Goal: Information Seeking & Learning: Learn about a topic

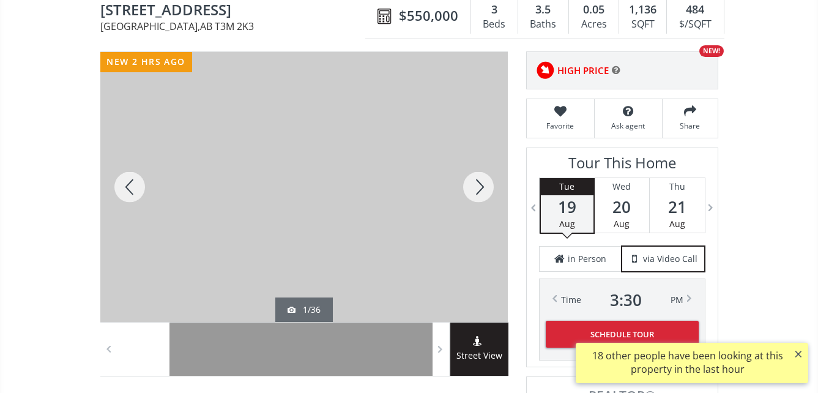
drag, startPoint x: 0, startPoint y: 0, endPoint x: 316, endPoint y: 187, distance: 367.2
click at [316, 187] on div at bounding box center [303, 187] width 407 height 270
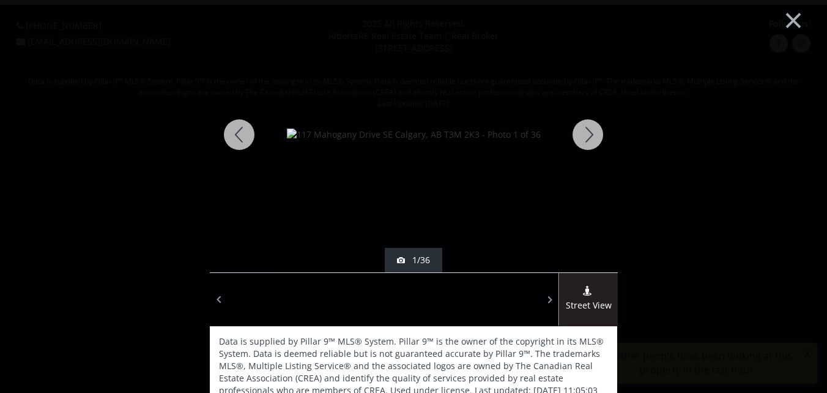
click at [581, 124] on div at bounding box center [588, 134] width 59 height 275
click at [584, 132] on div at bounding box center [588, 134] width 59 height 275
click at [584, 133] on div at bounding box center [588, 134] width 59 height 275
click at [586, 132] on div at bounding box center [588, 134] width 59 height 275
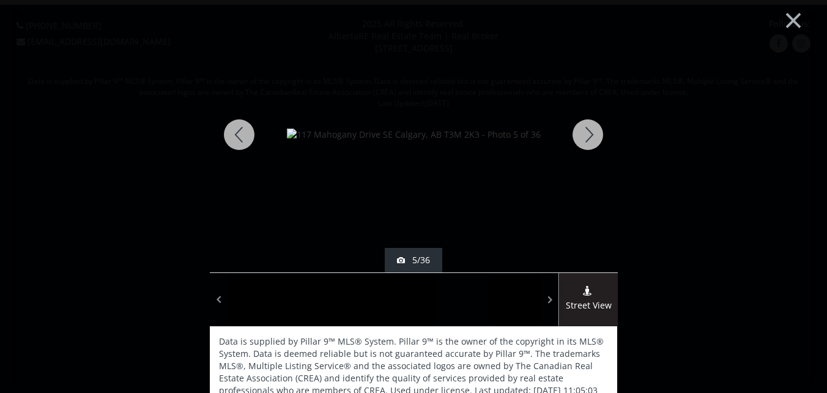
click at [586, 132] on div at bounding box center [588, 134] width 59 height 275
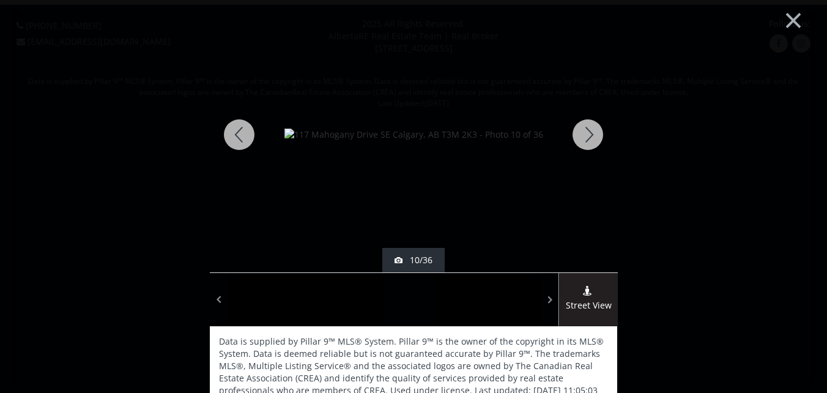
click at [587, 132] on div at bounding box center [588, 134] width 59 height 275
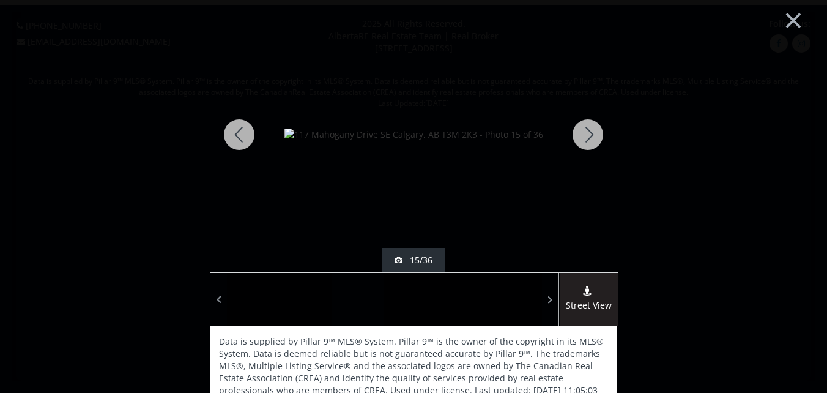
click at [587, 132] on div at bounding box center [588, 134] width 59 height 275
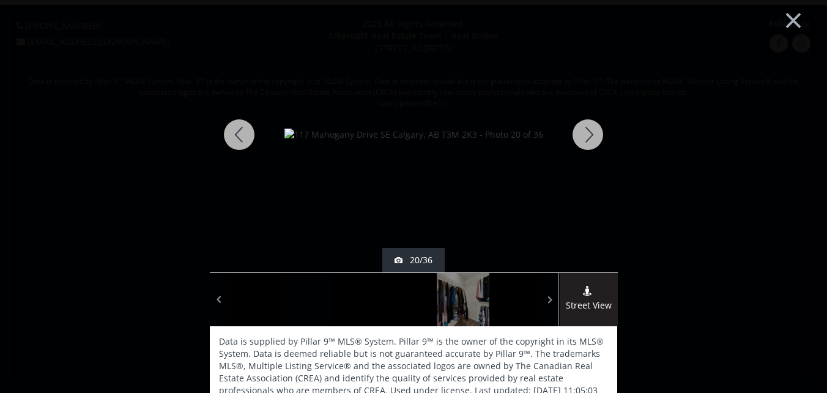
click at [587, 132] on div at bounding box center [588, 134] width 59 height 275
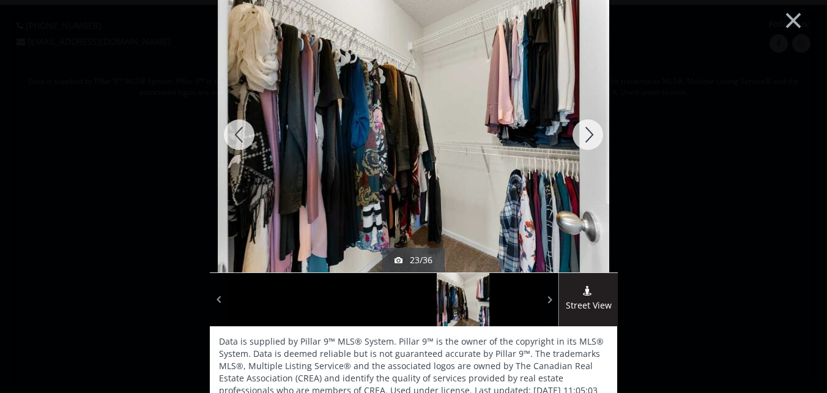
click at [589, 132] on div at bounding box center [588, 134] width 59 height 275
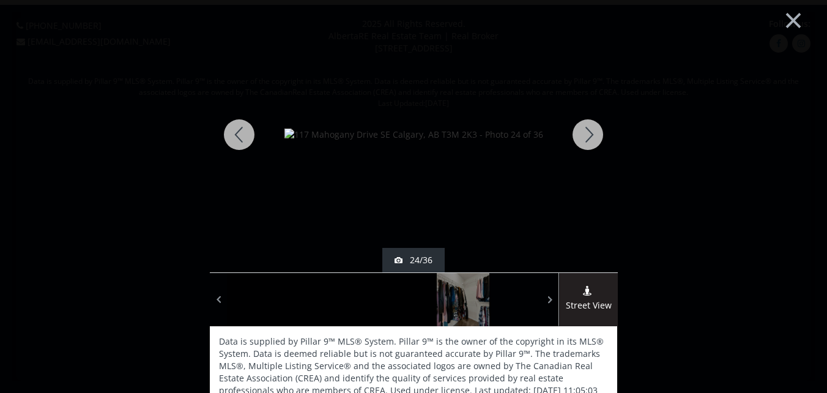
click at [589, 132] on div at bounding box center [588, 134] width 59 height 275
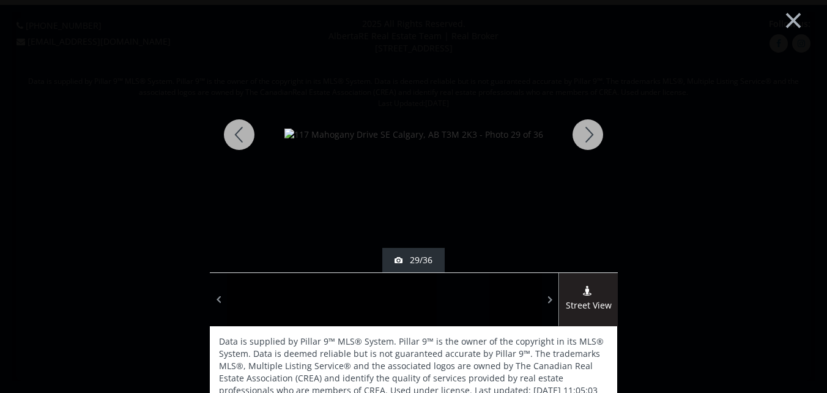
click at [589, 132] on div at bounding box center [588, 134] width 59 height 275
click at [584, 136] on div at bounding box center [588, 134] width 59 height 275
click at [585, 136] on div at bounding box center [588, 134] width 59 height 275
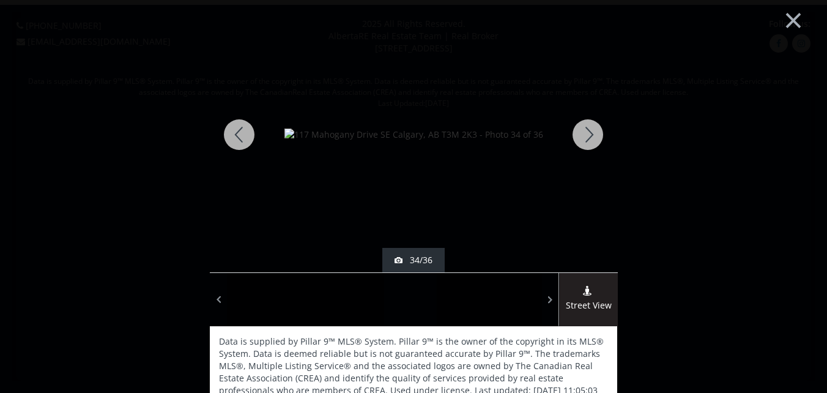
click at [585, 135] on div at bounding box center [588, 134] width 59 height 275
click at [587, 138] on div at bounding box center [588, 134] width 59 height 275
click at [586, 133] on div at bounding box center [588, 134] width 59 height 275
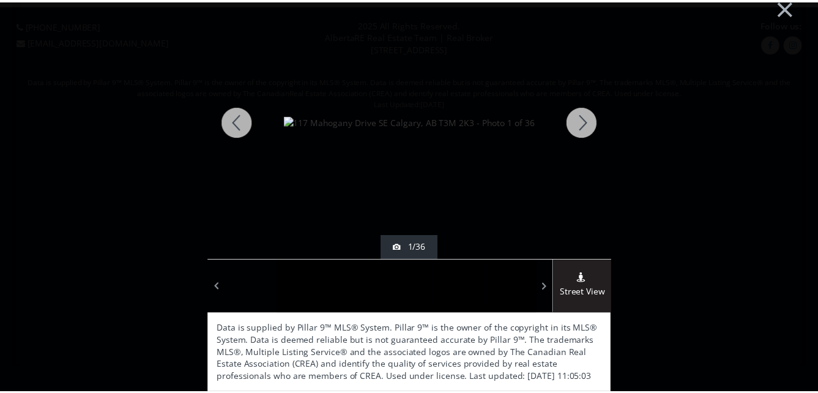
scroll to position [13, 0]
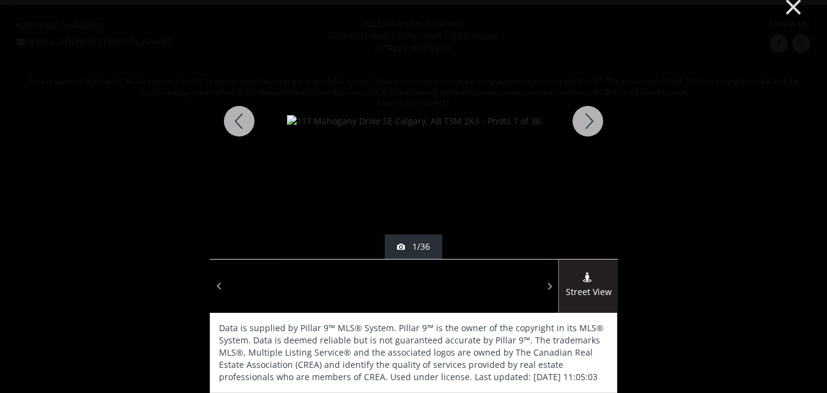
click at [784, 2] on button "×" at bounding box center [793, 5] width 67 height 50
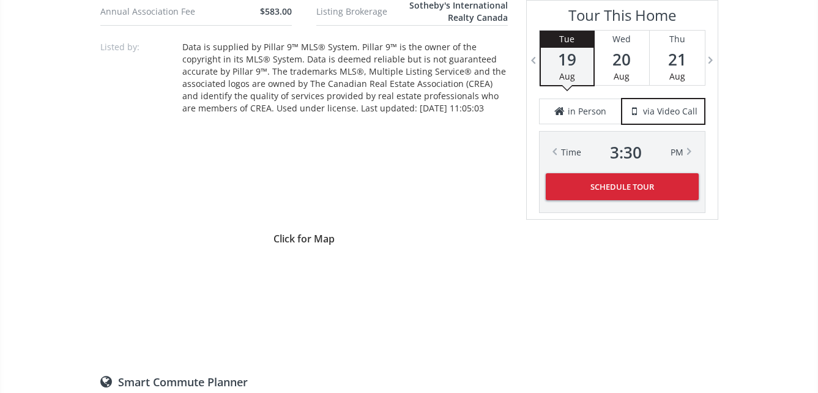
scroll to position [1162, 0]
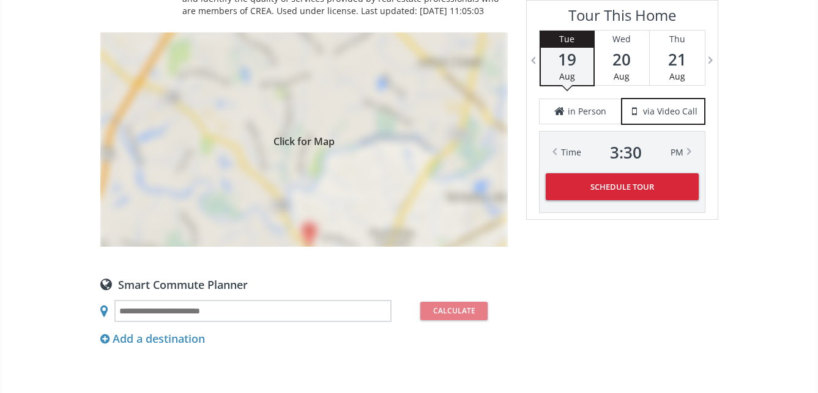
click at [313, 156] on div "Click for Map" at bounding box center [303, 139] width 407 height 214
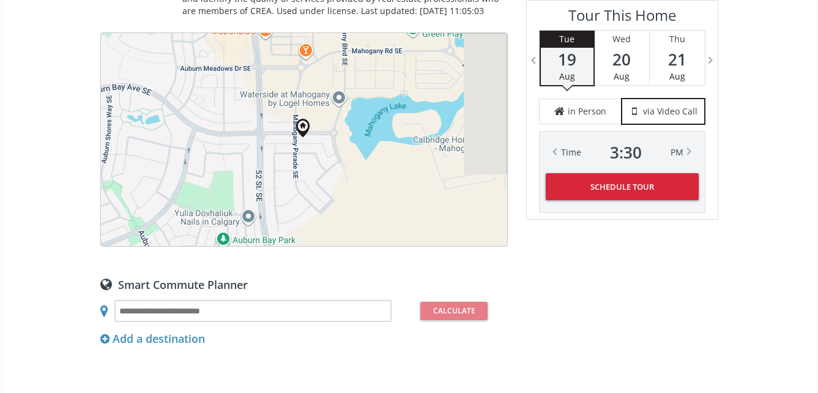
click at [307, 155] on div "To navigate, press the arrow keys." at bounding box center [304, 139] width 406 height 213
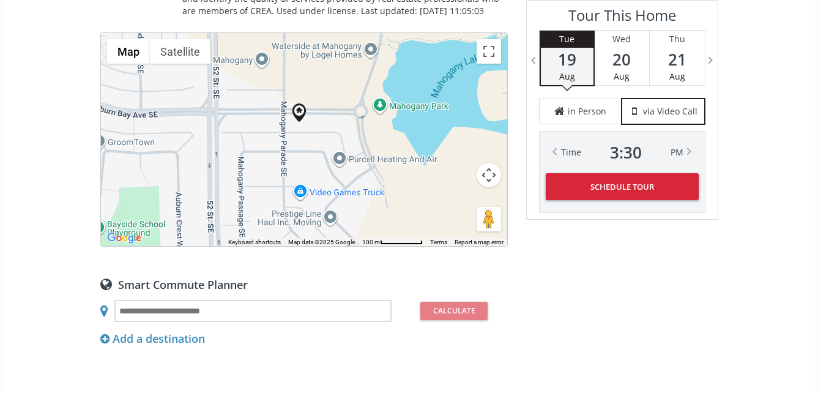
click at [302, 147] on div "To navigate, press the arrow keys." at bounding box center [304, 139] width 406 height 213
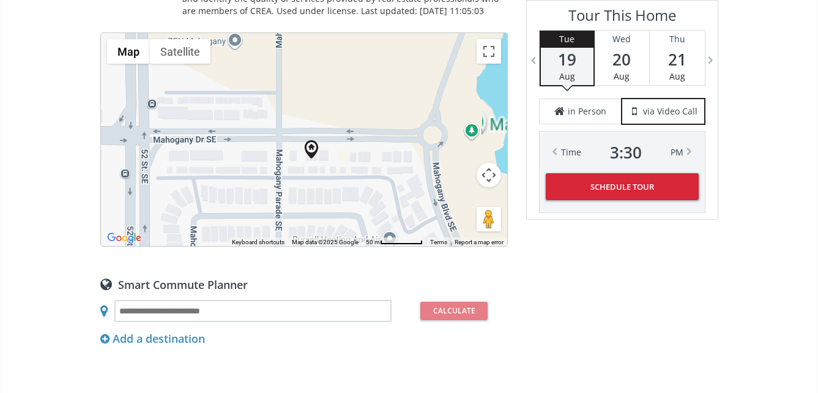
drag, startPoint x: 288, startPoint y: 125, endPoint x: 302, endPoint y: 186, distance: 62.6
click at [302, 186] on div "To navigate, press the arrow keys." at bounding box center [304, 139] width 406 height 213
click at [312, 171] on div "To navigate, press the arrow keys." at bounding box center [304, 139] width 406 height 213
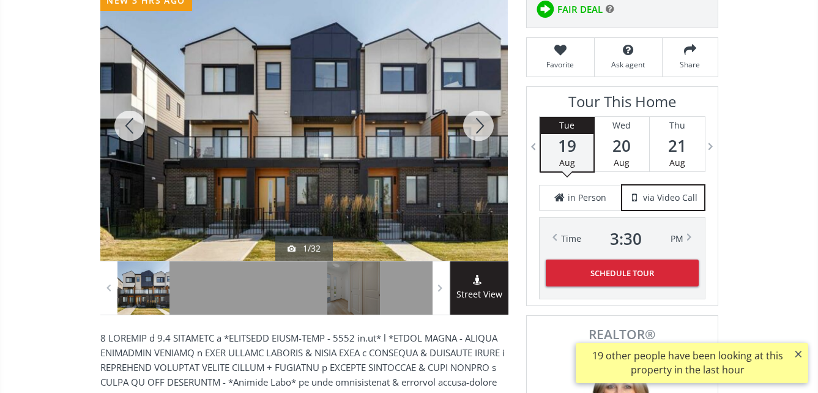
click at [292, 135] on div at bounding box center [303, 126] width 407 height 270
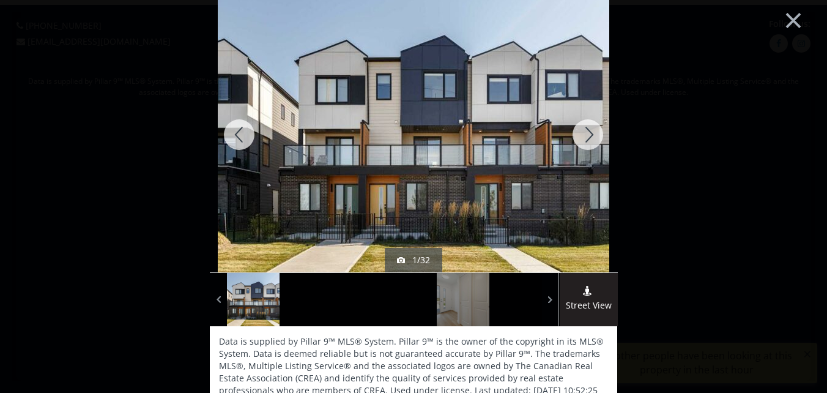
click at [585, 131] on div at bounding box center [588, 134] width 59 height 275
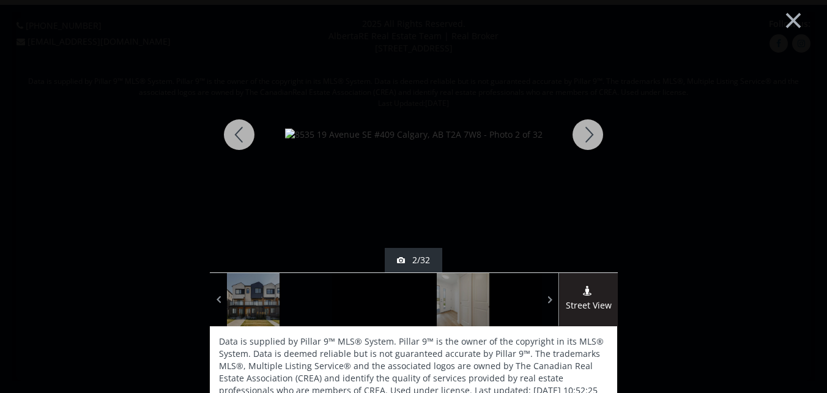
click at [582, 130] on div at bounding box center [588, 134] width 59 height 275
click at [585, 132] on div at bounding box center [588, 134] width 59 height 275
click at [587, 133] on div at bounding box center [588, 134] width 59 height 275
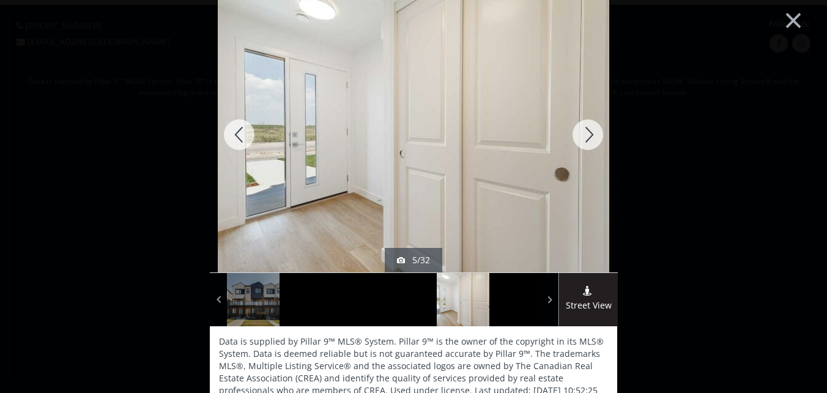
click at [587, 133] on div at bounding box center [588, 134] width 59 height 275
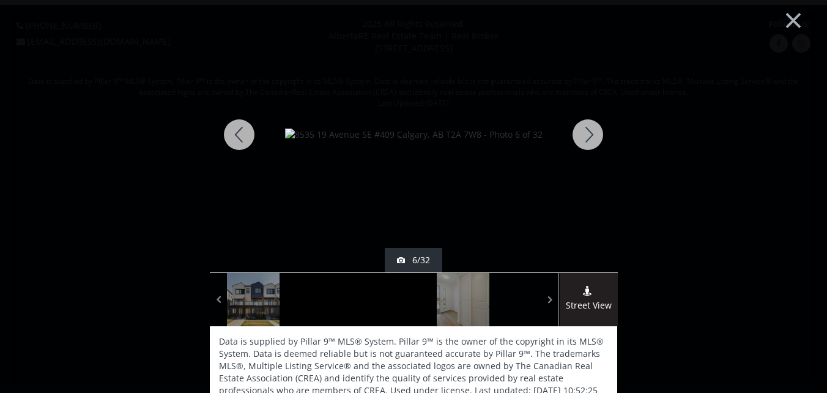
click at [587, 133] on div at bounding box center [588, 134] width 59 height 275
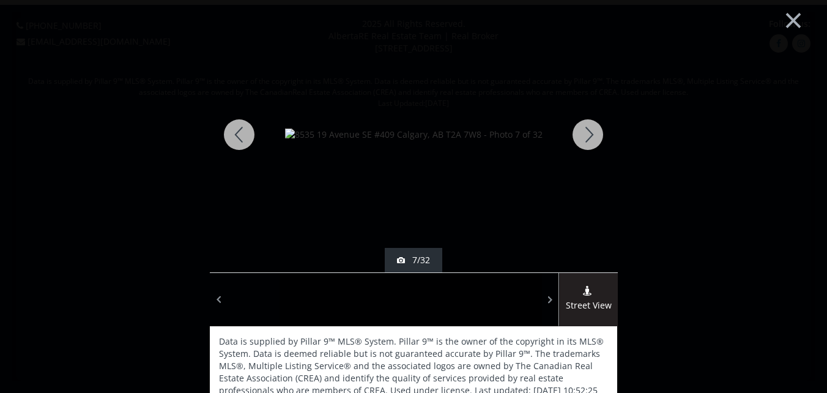
click at [587, 133] on div at bounding box center [588, 134] width 59 height 275
click at [586, 133] on div at bounding box center [588, 134] width 59 height 275
click at [585, 133] on div at bounding box center [588, 134] width 59 height 275
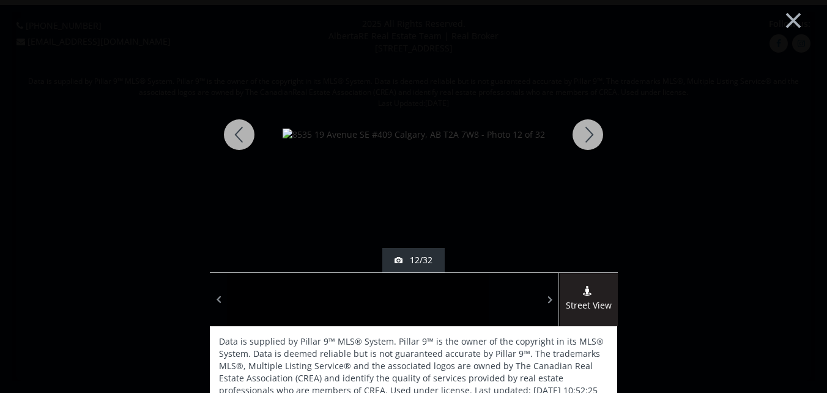
click at [585, 133] on div at bounding box center [588, 134] width 59 height 275
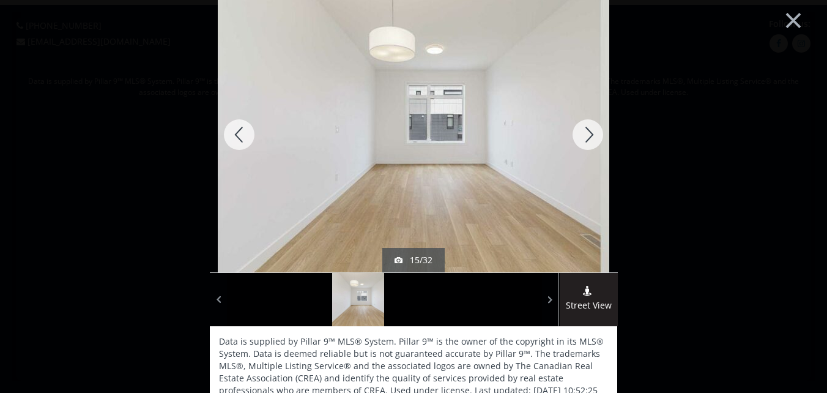
click at [585, 133] on div at bounding box center [588, 134] width 59 height 275
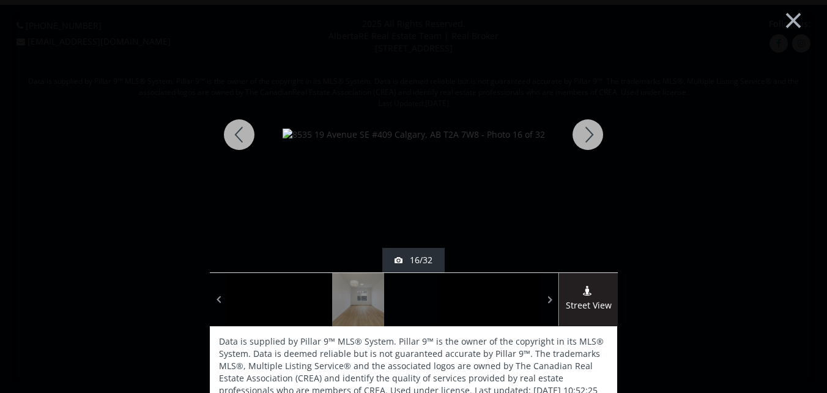
click at [585, 133] on div at bounding box center [588, 134] width 59 height 275
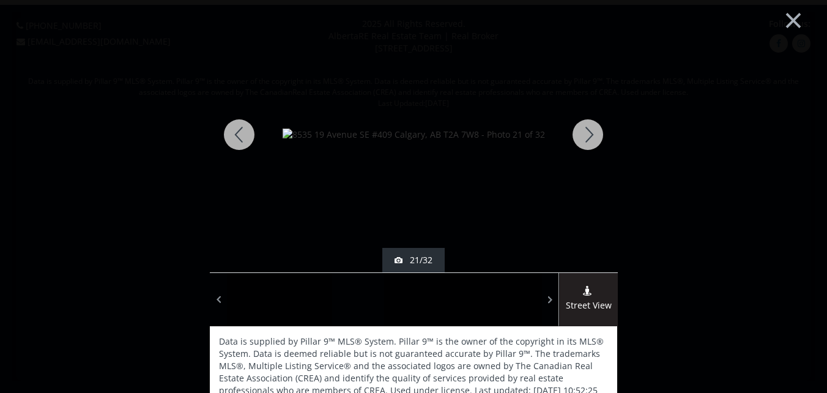
click at [585, 133] on div at bounding box center [588, 134] width 59 height 275
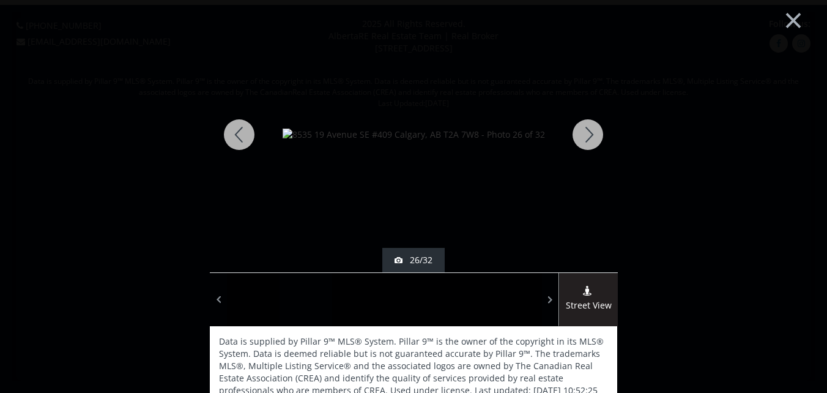
click at [585, 133] on div at bounding box center [588, 134] width 59 height 275
click at [584, 133] on div at bounding box center [588, 134] width 59 height 275
click at [585, 130] on div at bounding box center [588, 134] width 59 height 275
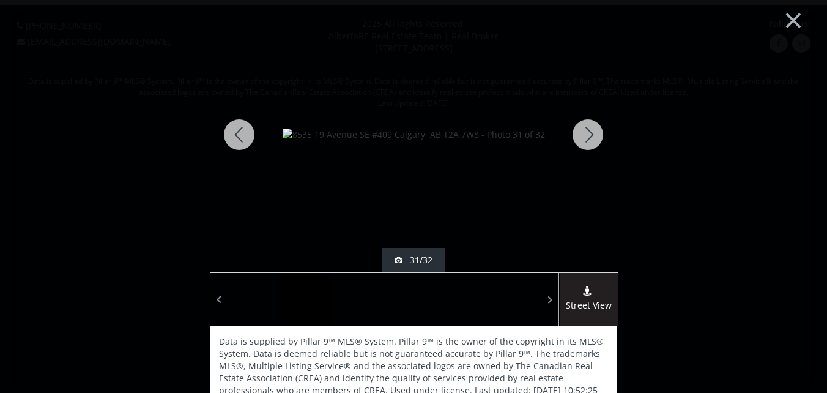
click at [585, 130] on div at bounding box center [588, 134] width 59 height 275
click at [785, 19] on button "×" at bounding box center [793, 19] width 67 height 50
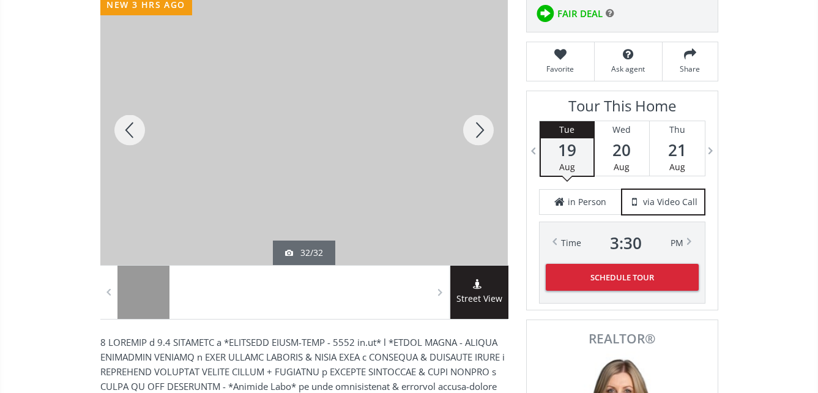
scroll to position [184, 0]
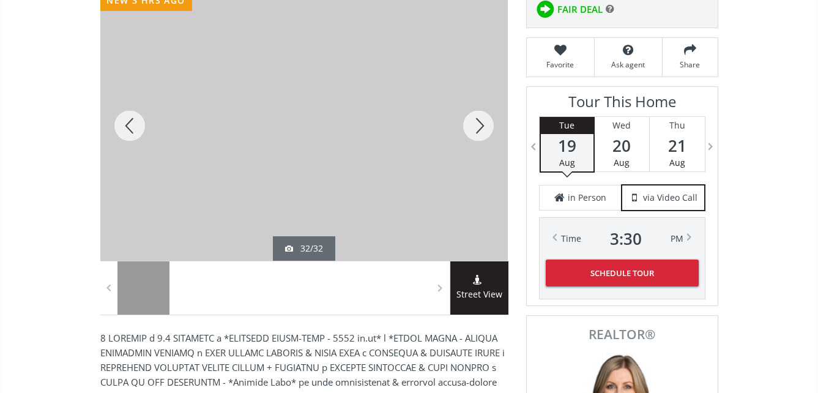
click at [480, 118] on div at bounding box center [478, 126] width 59 height 270
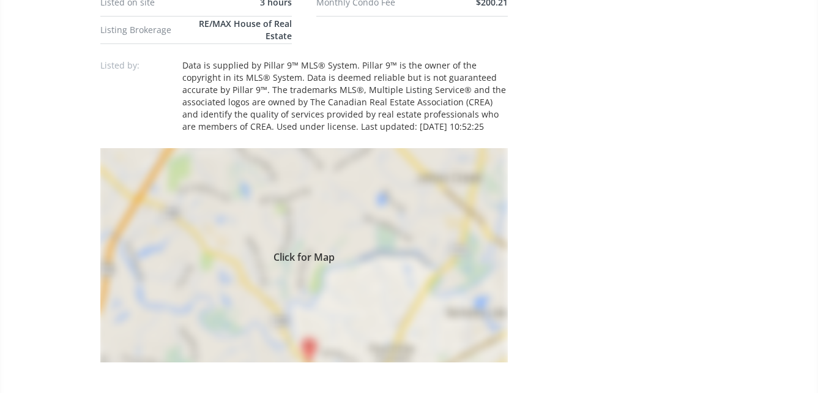
scroll to position [856, 0]
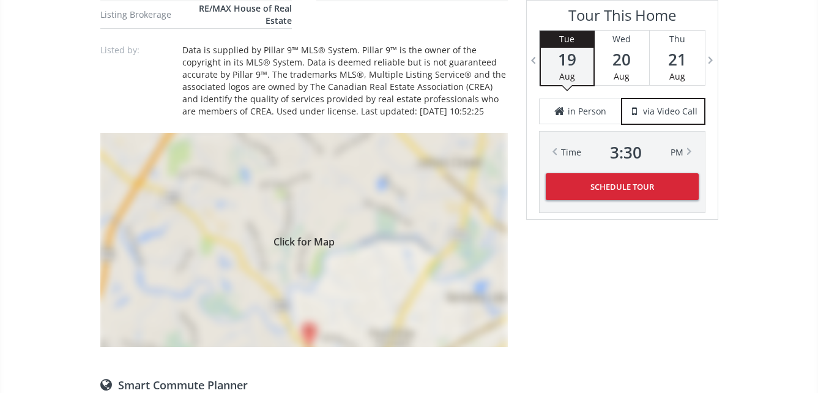
click at [290, 253] on div "Click for Map" at bounding box center [303, 240] width 407 height 214
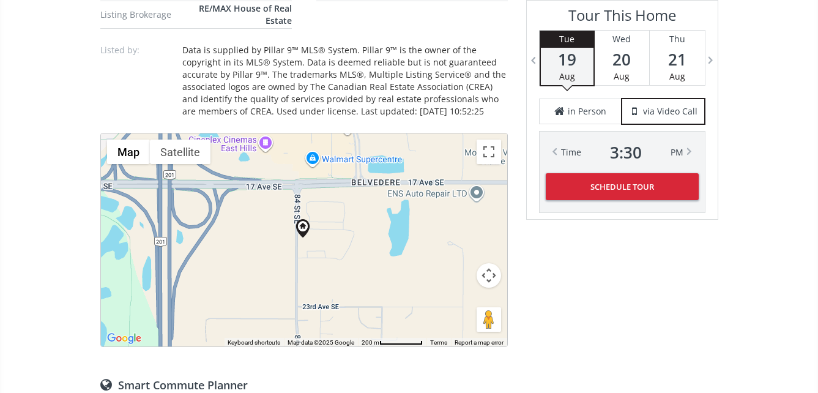
click at [317, 251] on div "To navigate, press the arrow keys." at bounding box center [304, 239] width 406 height 213
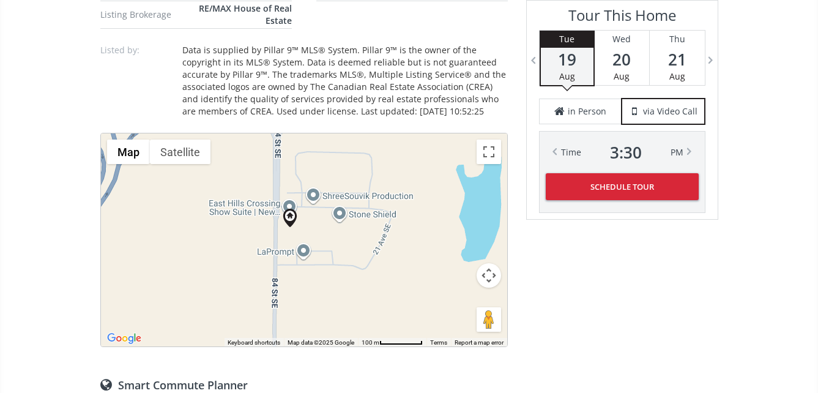
click at [317, 251] on div "To navigate, press the arrow keys." at bounding box center [304, 239] width 406 height 213
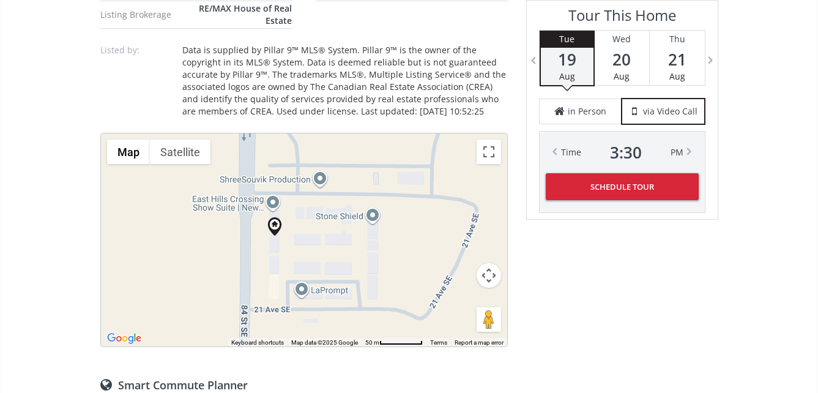
drag, startPoint x: 311, startPoint y: 218, endPoint x: 320, endPoint y: 250, distance: 32.4
click at [324, 251] on div "To navigate, press the arrow keys." at bounding box center [304, 239] width 406 height 213
click at [308, 245] on div "To navigate, press the arrow keys." at bounding box center [304, 239] width 406 height 213
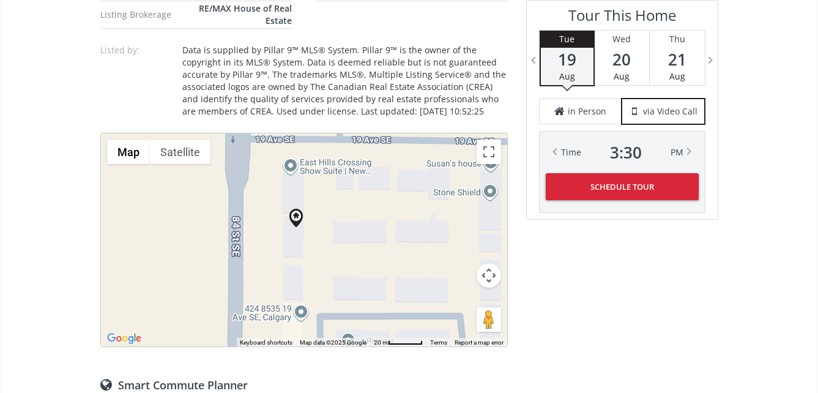
drag, startPoint x: 275, startPoint y: 245, endPoint x: 329, endPoint y: 242, distance: 53.3
click at [329, 242] on div "To navigate, press the arrow keys." at bounding box center [304, 239] width 406 height 213
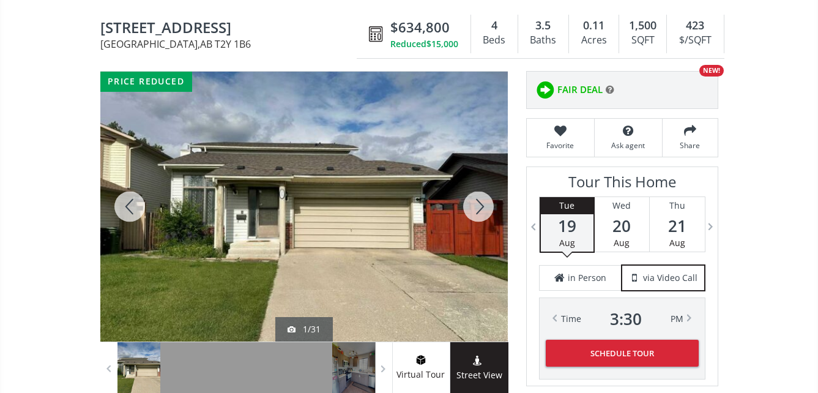
scroll to position [61, 0]
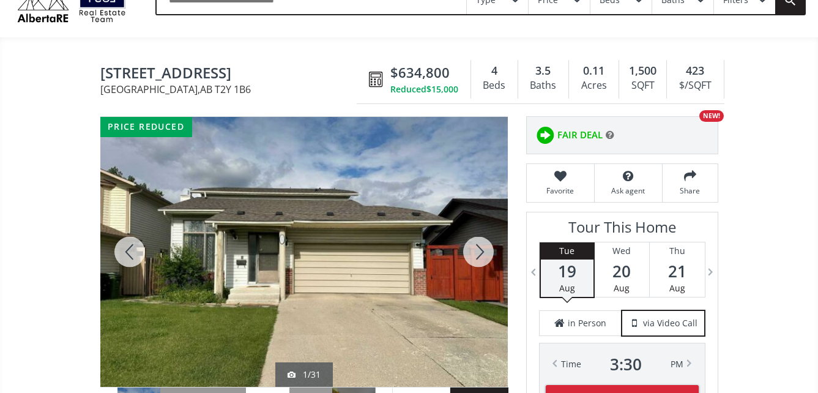
click at [362, 279] on div at bounding box center [303, 252] width 407 height 270
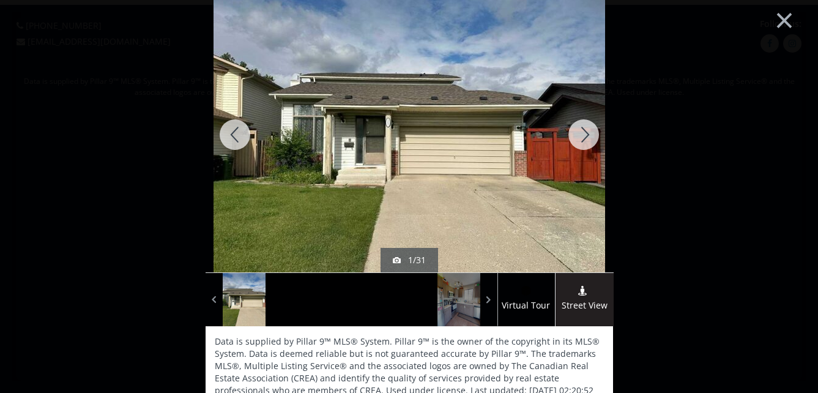
scroll to position [0, 0]
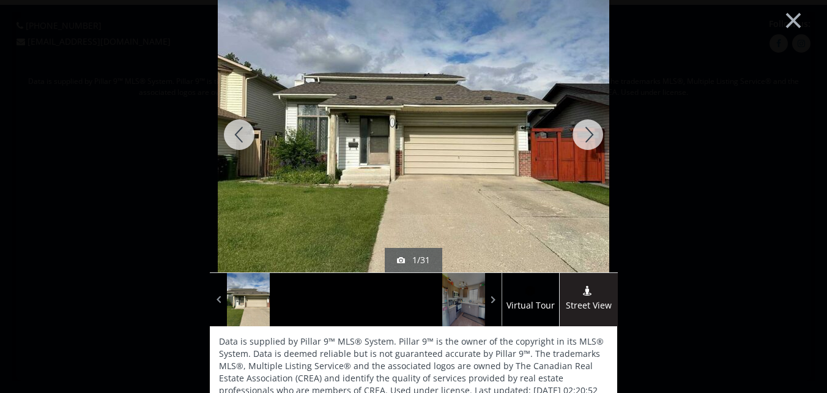
click at [584, 132] on div at bounding box center [588, 134] width 59 height 275
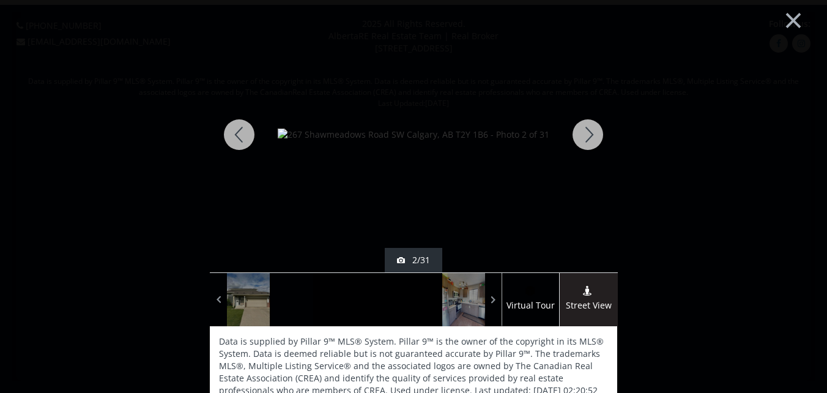
click at [585, 133] on div at bounding box center [588, 134] width 59 height 275
click at [589, 137] on div at bounding box center [588, 134] width 59 height 275
click at [589, 139] on div at bounding box center [588, 134] width 59 height 275
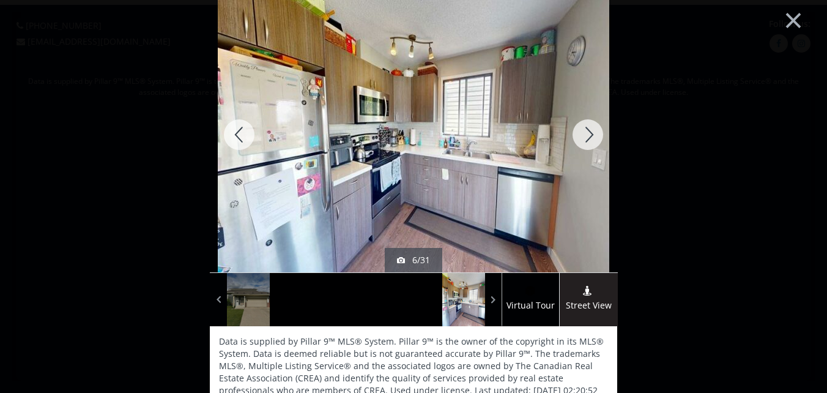
click at [590, 142] on div at bounding box center [588, 134] width 59 height 275
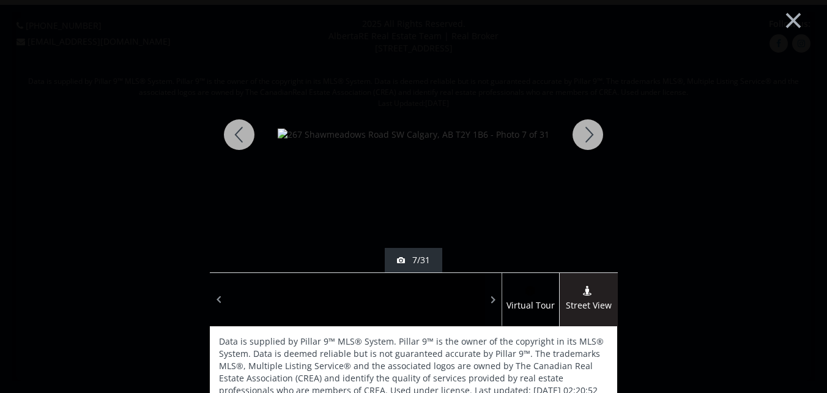
click at [590, 142] on div at bounding box center [588, 134] width 59 height 275
click at [590, 143] on div at bounding box center [588, 134] width 59 height 275
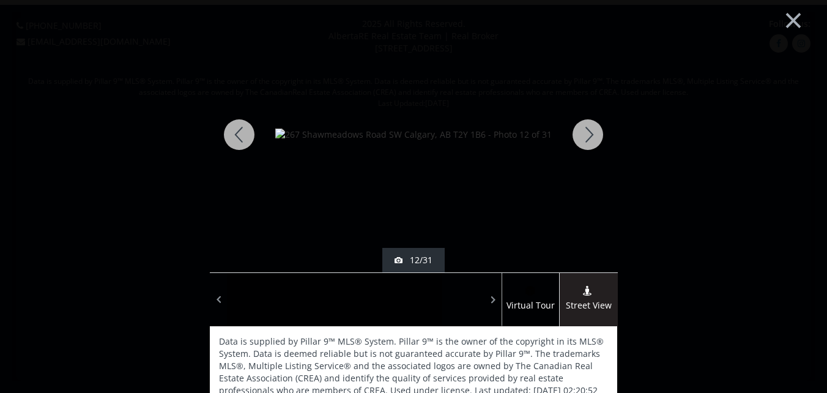
click at [590, 143] on div at bounding box center [588, 134] width 59 height 275
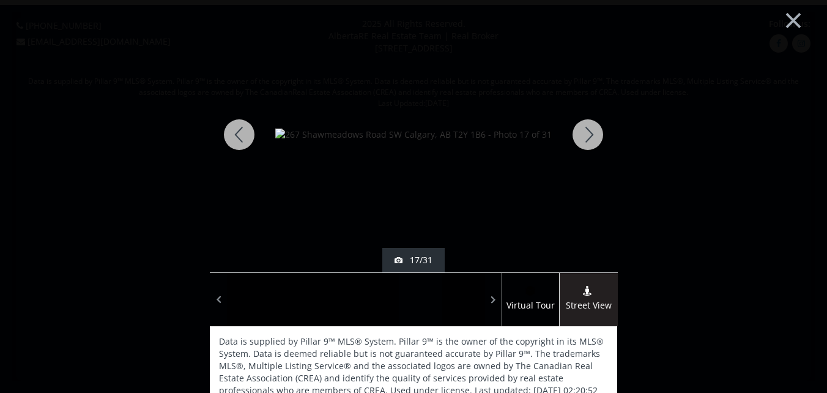
click at [590, 143] on div at bounding box center [588, 134] width 59 height 275
click at [590, 141] on div at bounding box center [588, 134] width 59 height 275
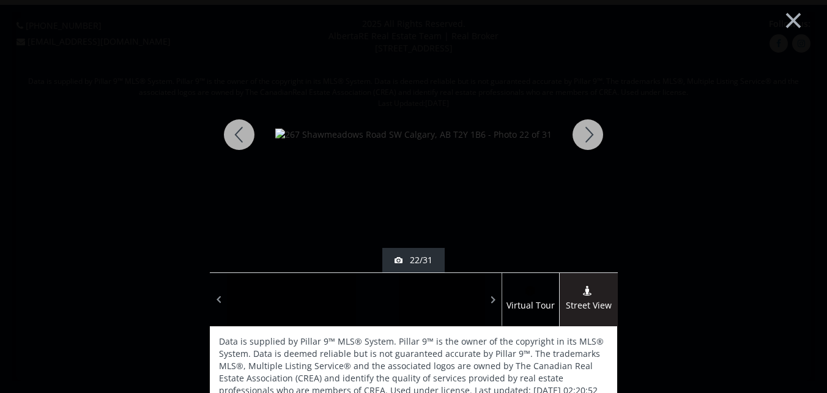
click at [590, 138] on div at bounding box center [588, 134] width 59 height 275
click at [589, 138] on div at bounding box center [588, 134] width 59 height 275
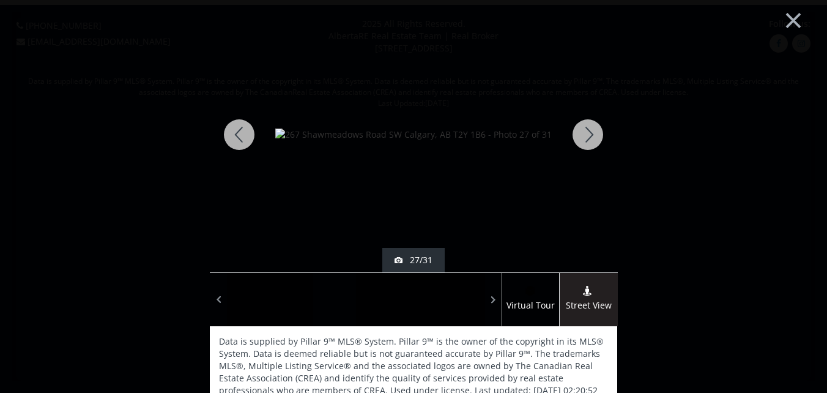
click at [589, 138] on div at bounding box center [588, 134] width 59 height 275
click at [583, 135] on div at bounding box center [588, 134] width 59 height 275
click at [587, 134] on div at bounding box center [588, 134] width 59 height 275
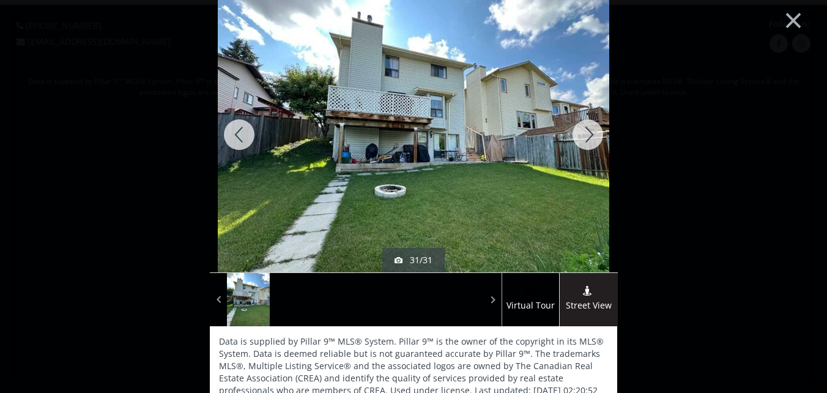
click at [583, 130] on div at bounding box center [588, 134] width 59 height 275
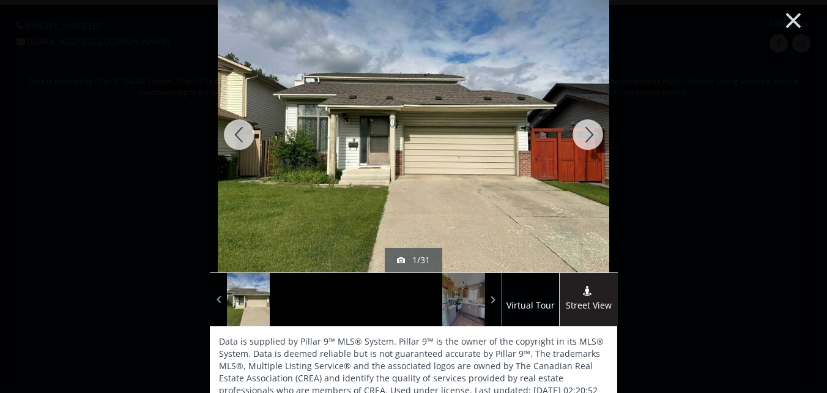
click at [782, 13] on button "×" at bounding box center [793, 19] width 67 height 50
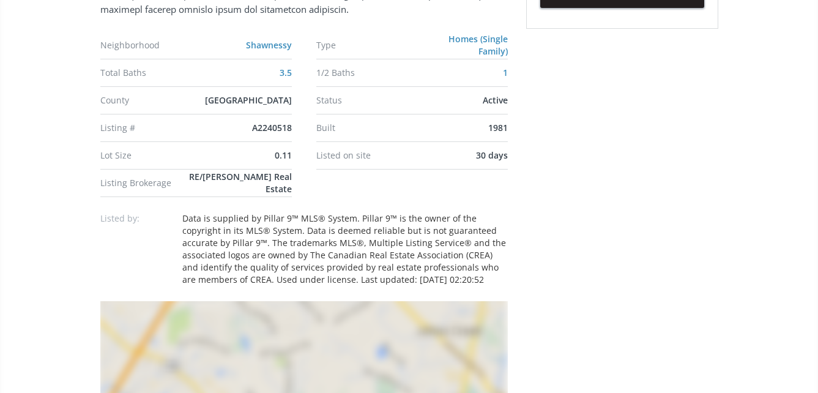
scroll to position [979, 0]
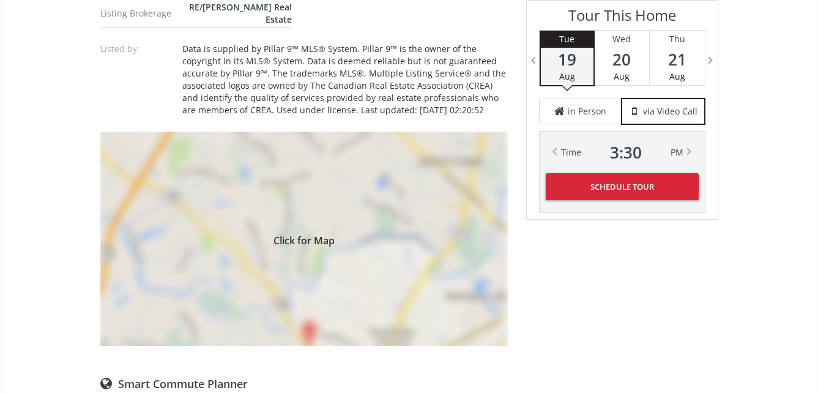
click at [316, 255] on div "Click for Map" at bounding box center [303, 239] width 407 height 214
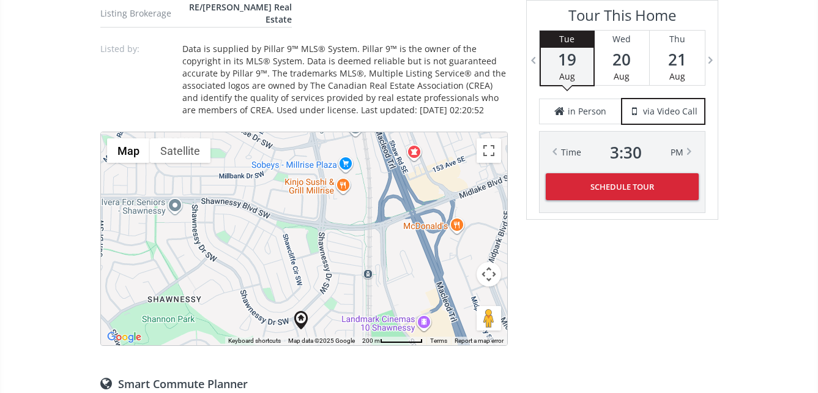
drag, startPoint x: 335, startPoint y: 210, endPoint x: 333, endPoint y: 306, distance: 95.4
click at [333, 306] on div "To navigate, press the arrow keys." at bounding box center [304, 238] width 406 height 213
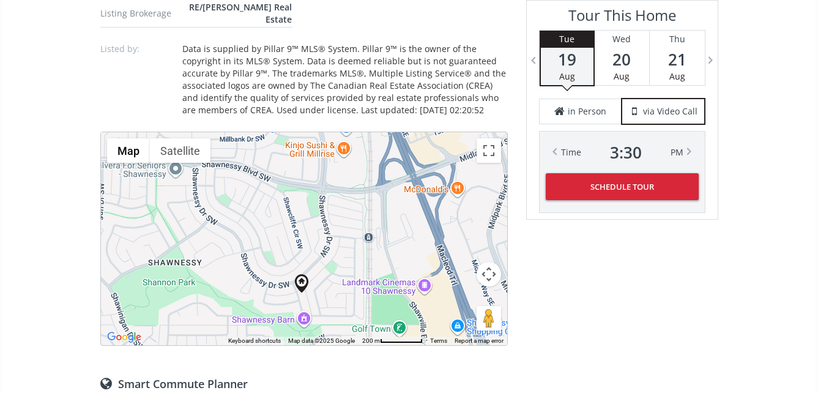
drag, startPoint x: 318, startPoint y: 310, endPoint x: 320, endPoint y: 258, distance: 52.0
click at [320, 258] on div "To navigate, press the arrow keys." at bounding box center [304, 238] width 406 height 213
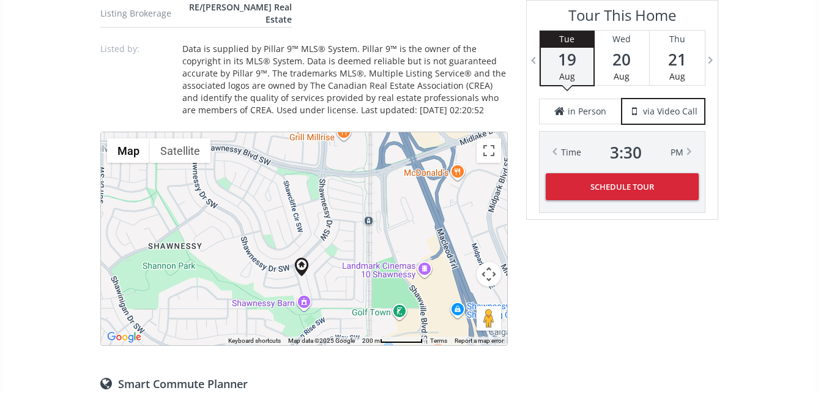
click at [316, 278] on div "To navigate, press the arrow keys." at bounding box center [304, 238] width 406 height 213
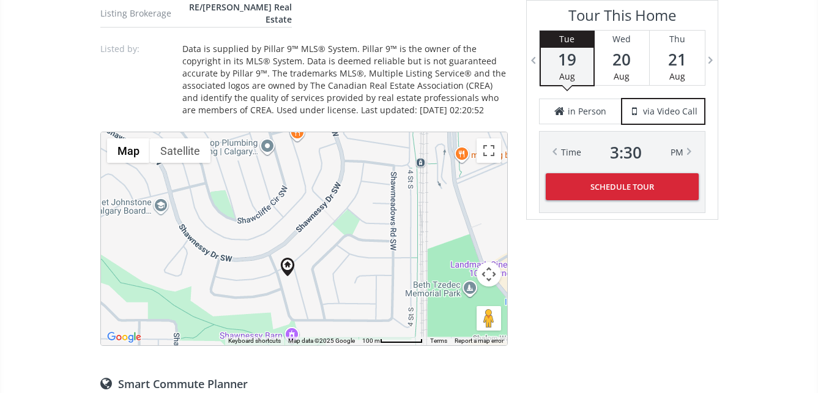
click at [309, 278] on div "To navigate, press the arrow keys." at bounding box center [304, 238] width 406 height 213
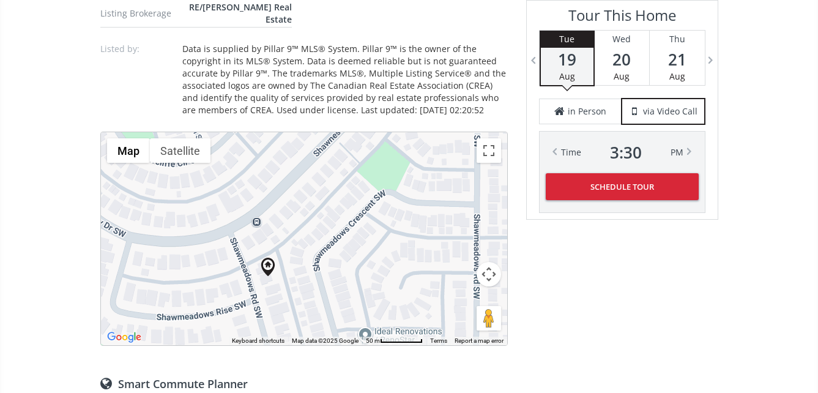
click at [302, 280] on div "To navigate, press the arrow keys." at bounding box center [304, 238] width 406 height 213
